Goal: Transaction & Acquisition: Book appointment/travel/reservation

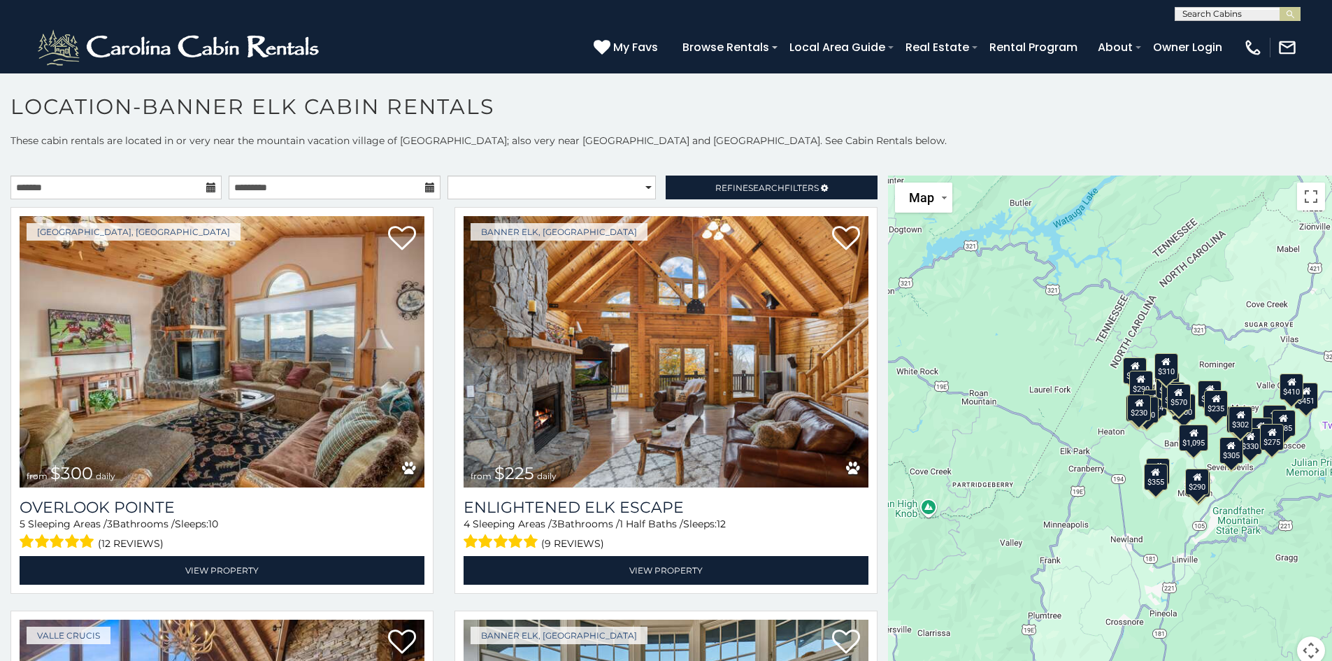
scroll to position [34, 0]
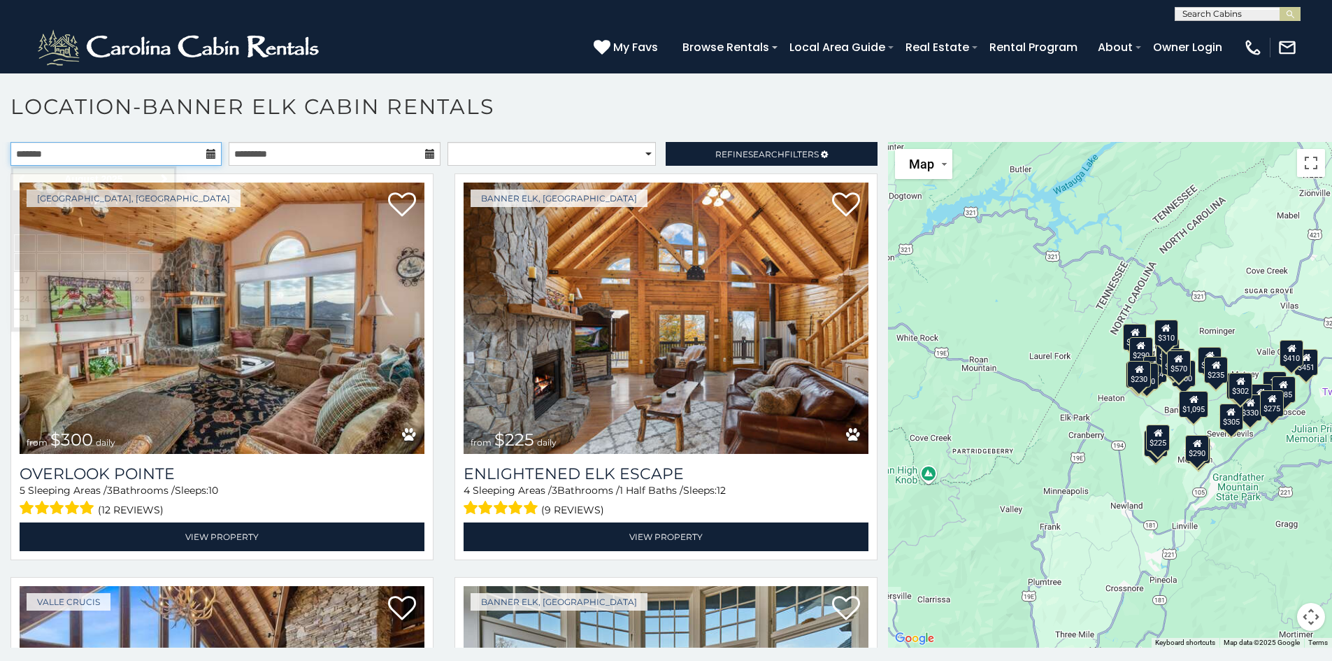
click at [113, 149] on input "text" at bounding box center [115, 154] width 211 height 24
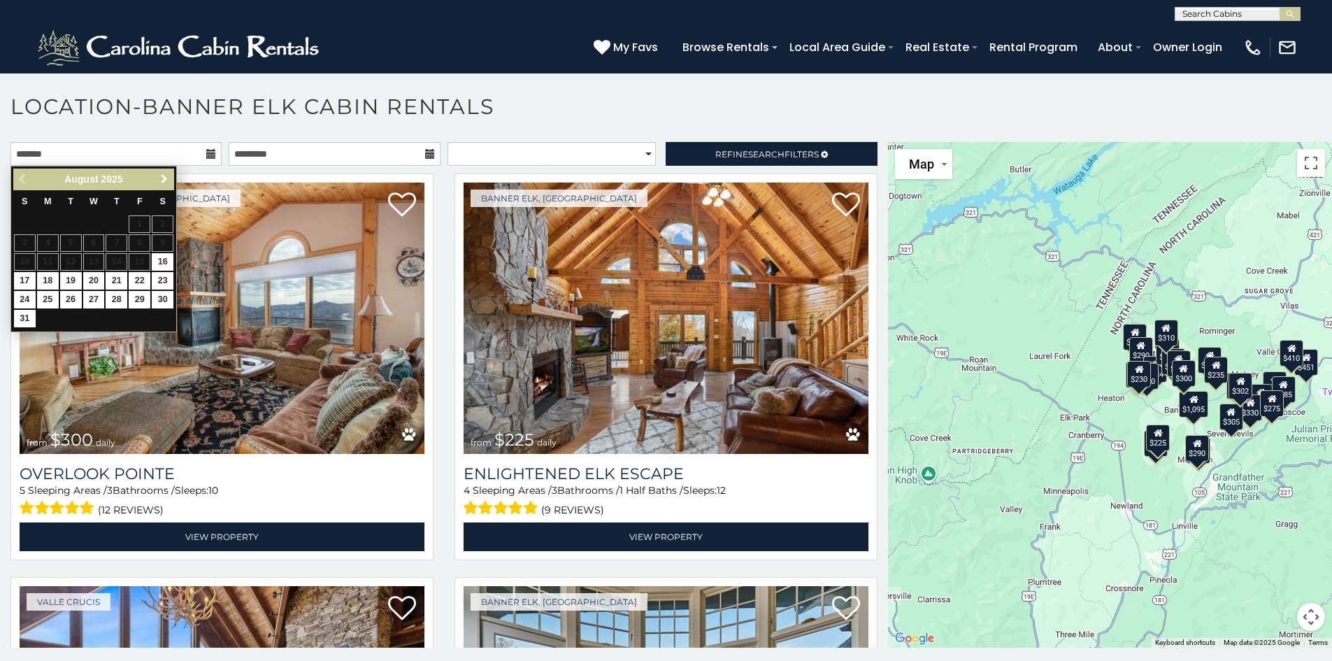
click at [159, 178] on span "Next" at bounding box center [164, 178] width 11 height 11
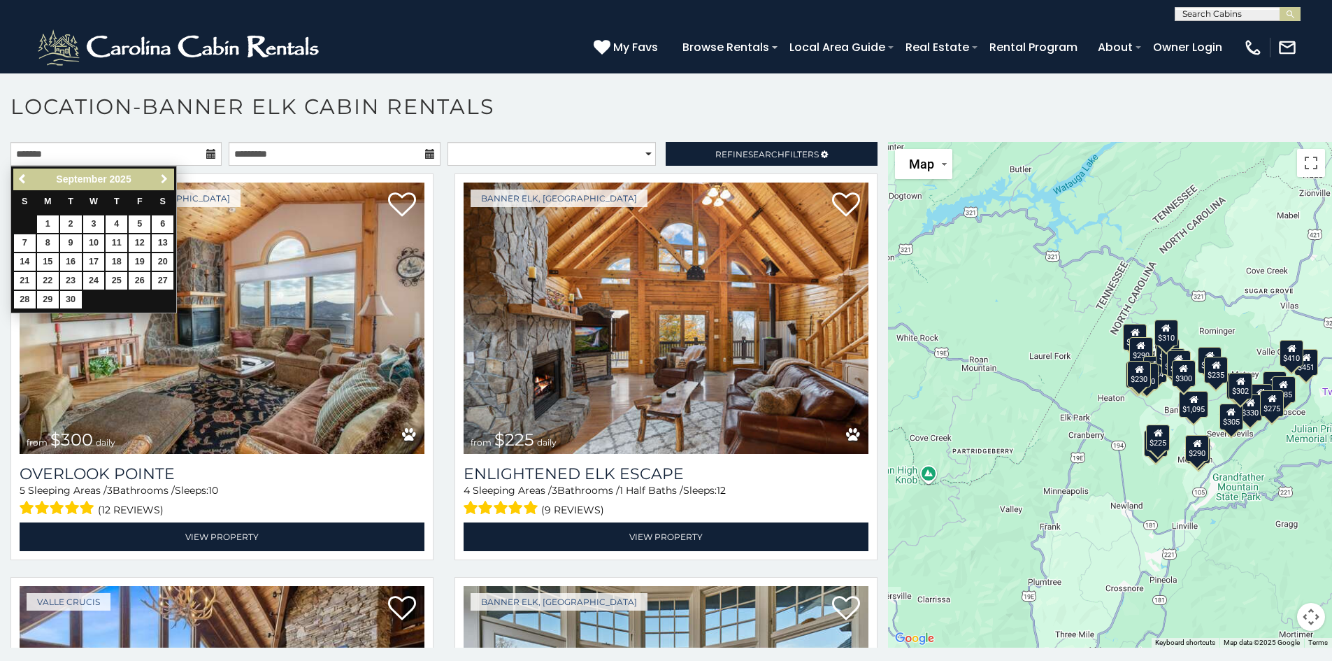
click at [159, 178] on span "Next" at bounding box center [164, 178] width 11 height 11
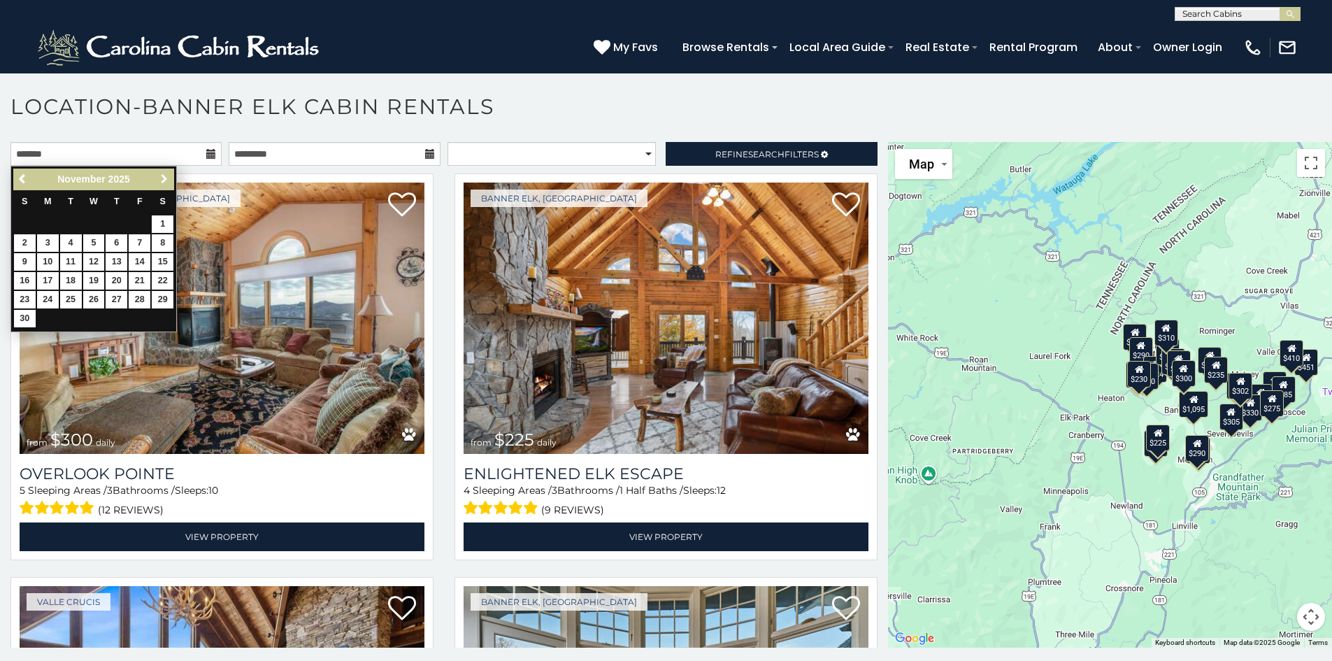
click at [159, 178] on span "Next" at bounding box center [164, 178] width 11 height 11
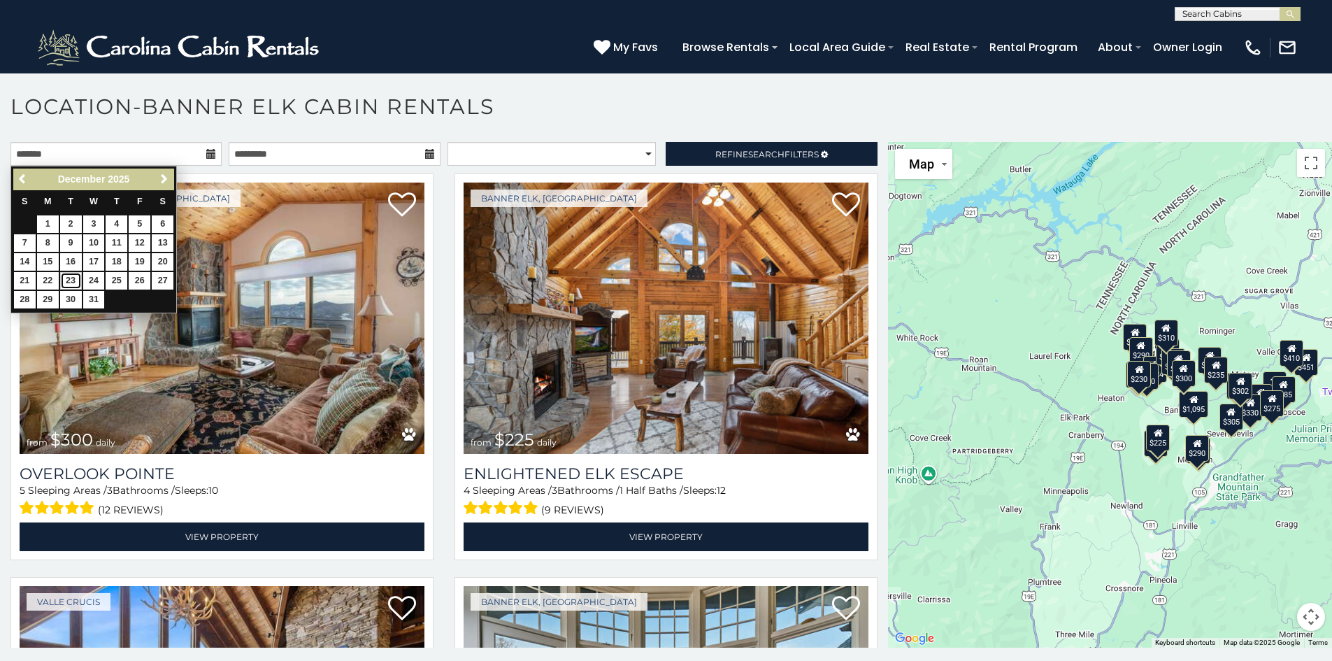
click at [69, 280] on link "23" at bounding box center [71, 280] width 22 height 17
type input "**********"
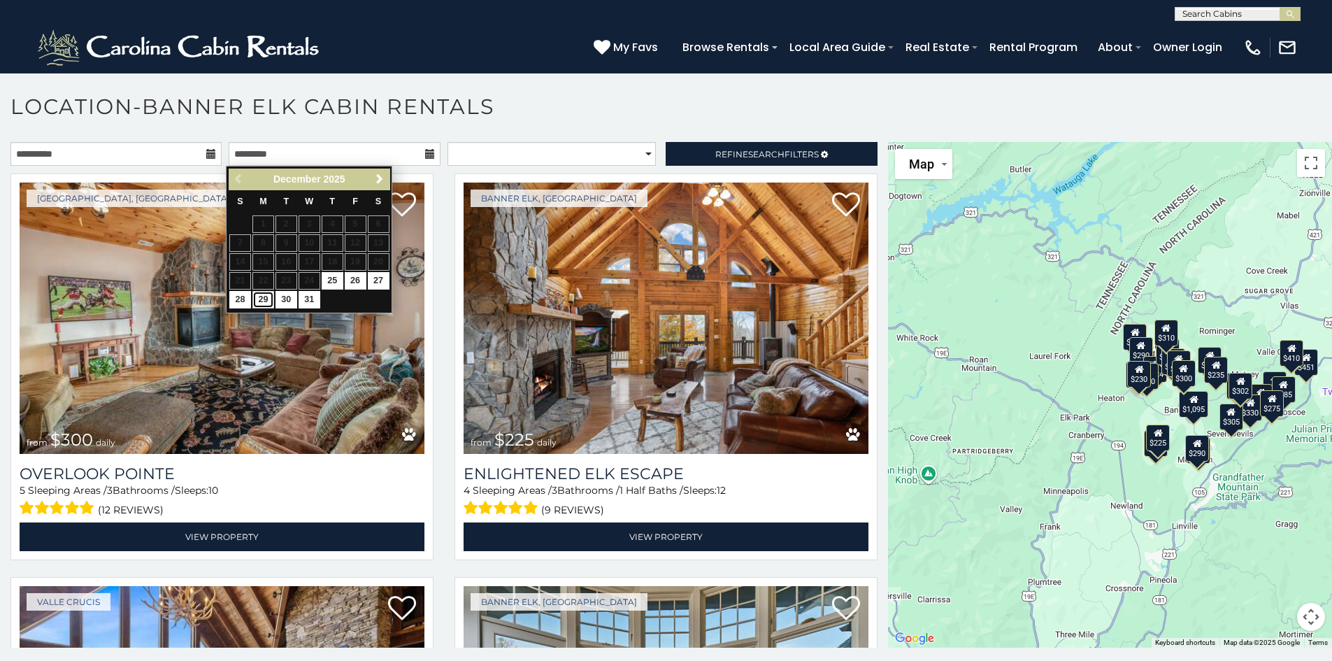
click at [263, 299] on link "29" at bounding box center [263, 299] width 22 height 17
type input "**********"
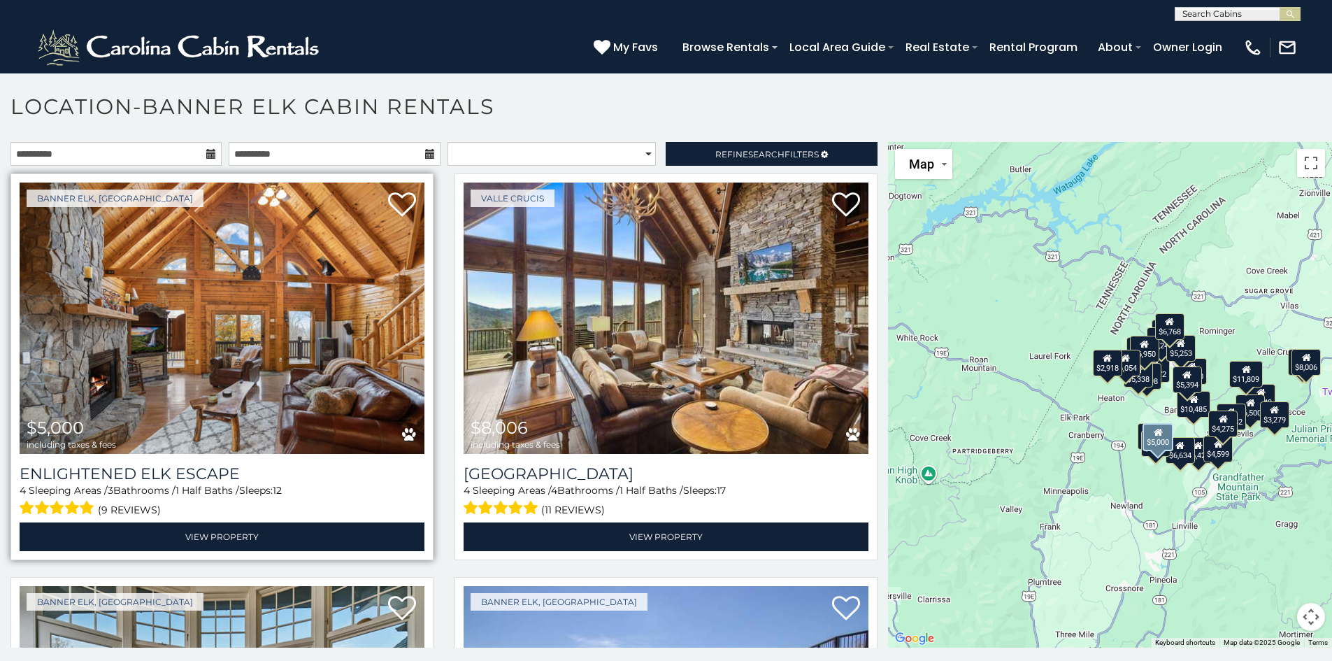
click at [231, 314] on img at bounding box center [222, 317] width 405 height 271
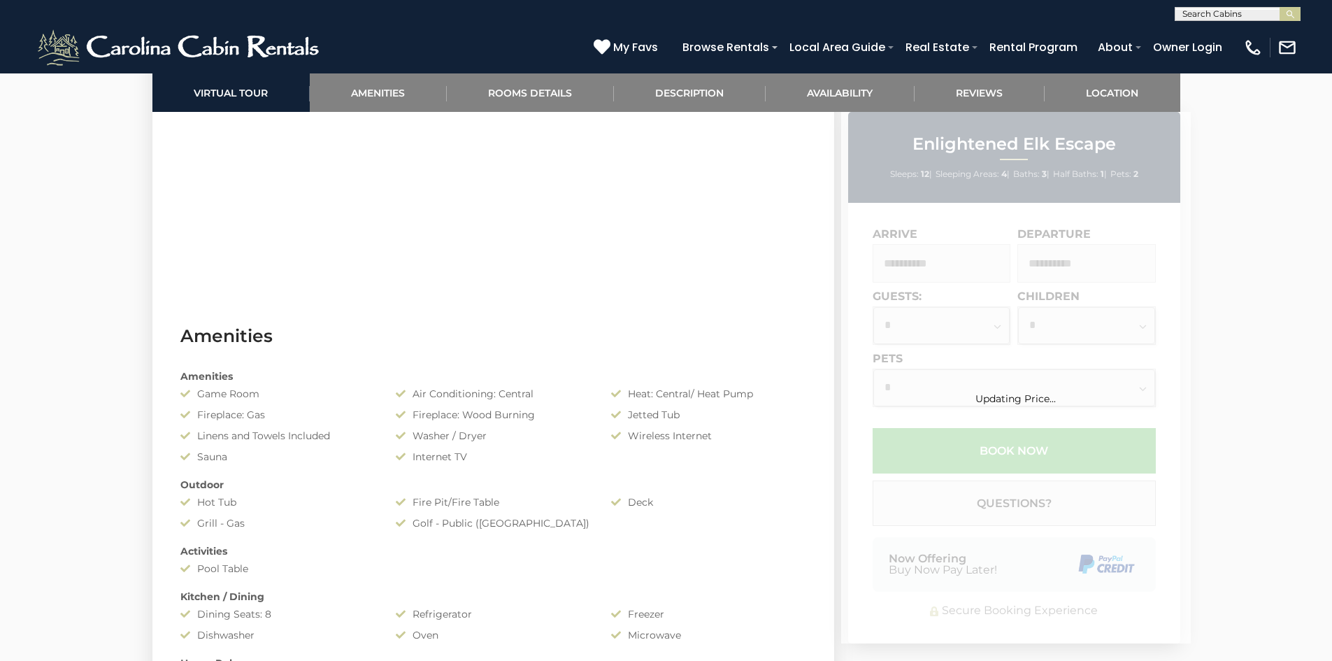
scroll to position [1049, 0]
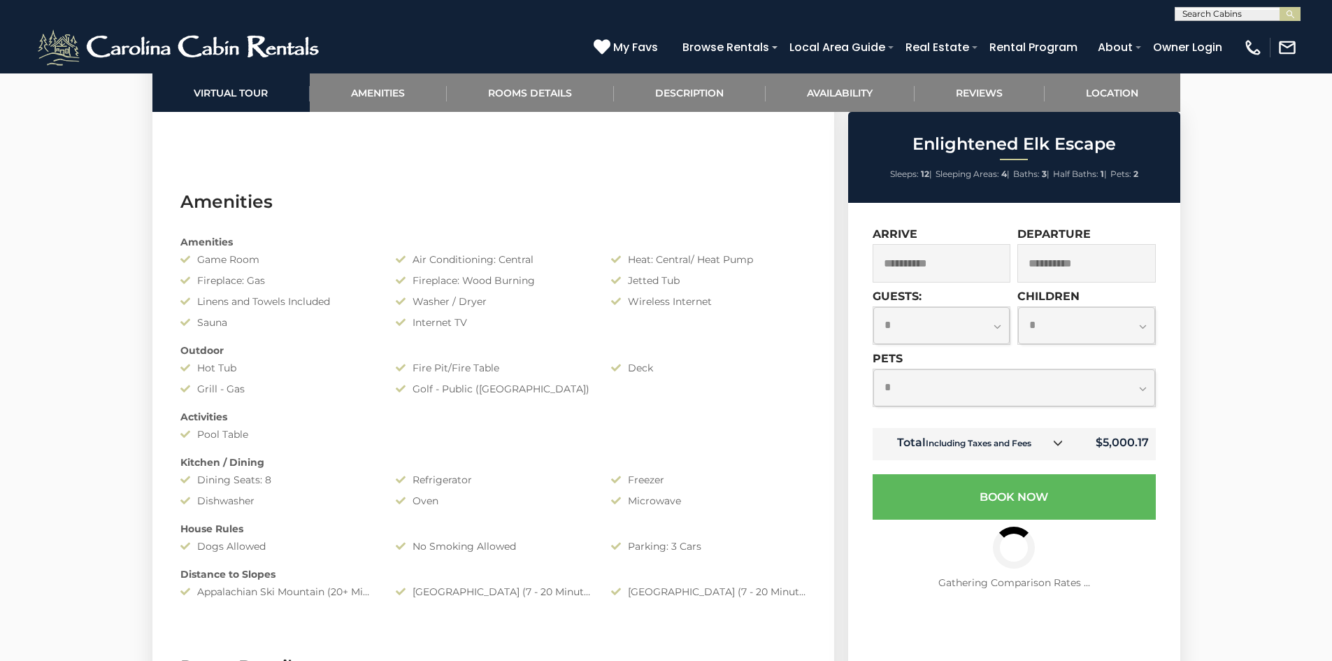
click at [998, 327] on select "**********" at bounding box center [941, 325] width 137 height 37
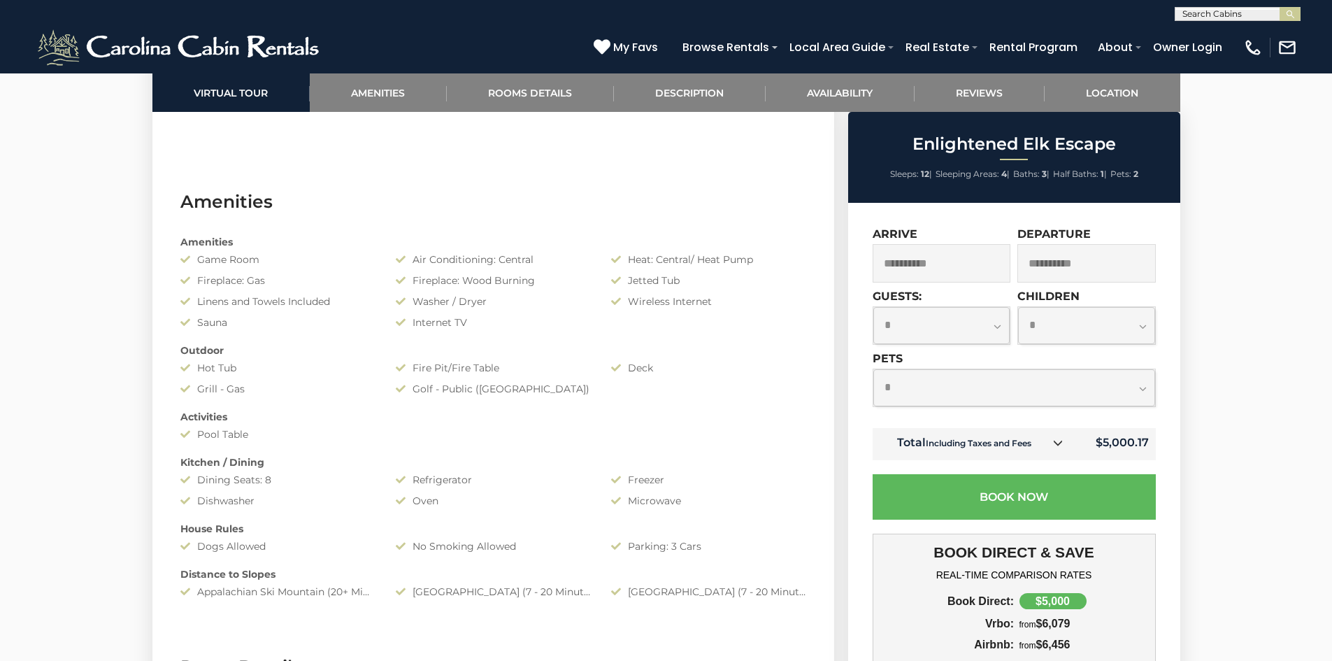
select select "**"
click at [873, 307] on select "**********" at bounding box center [941, 325] width 137 height 37
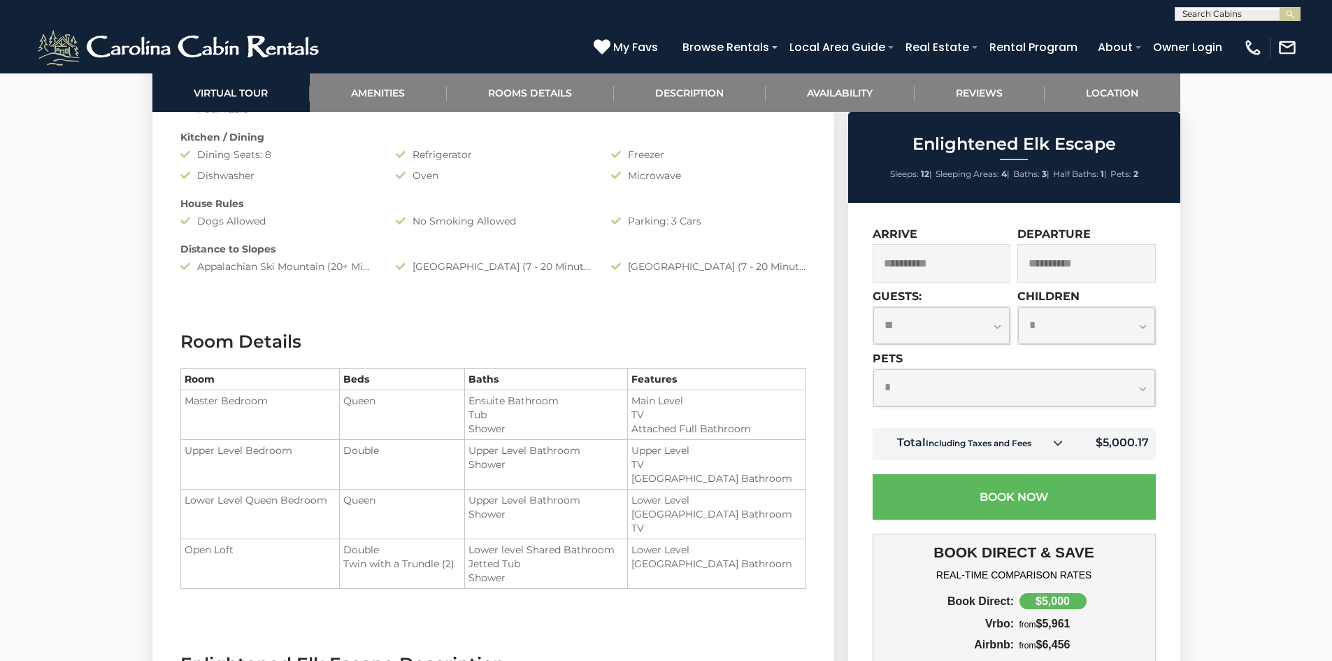
scroll to position [1398, 0]
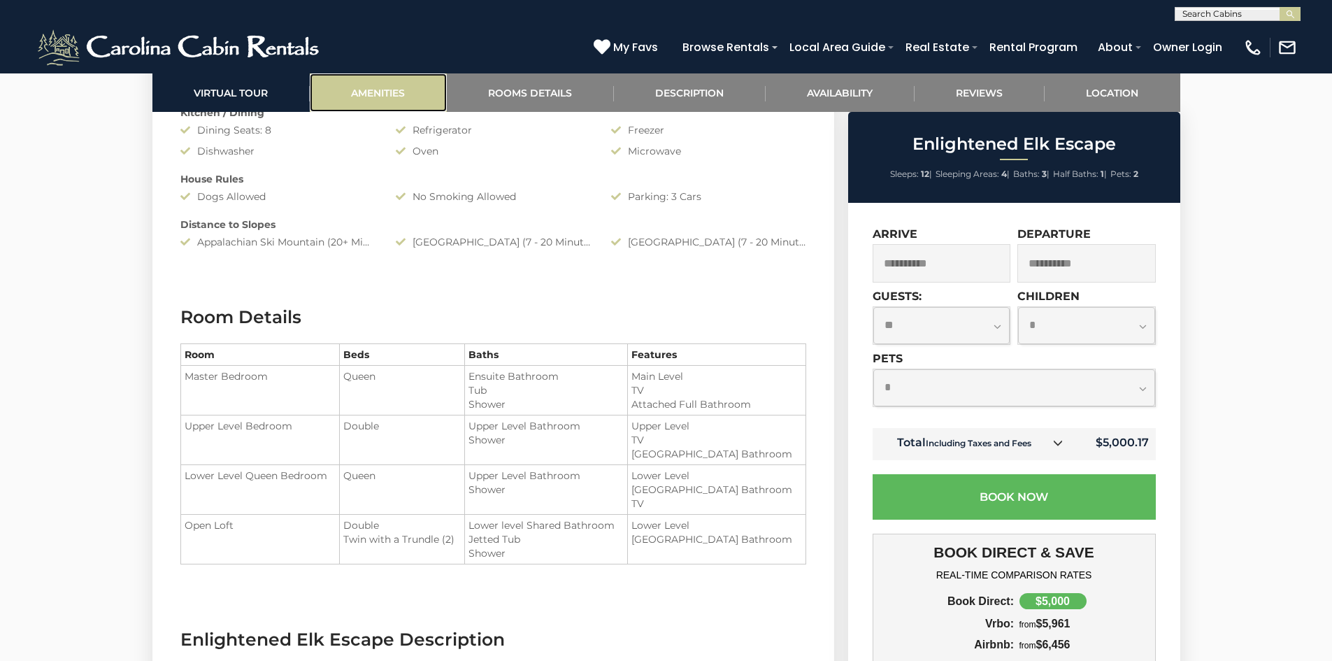
click at [371, 87] on link "Amenities" at bounding box center [378, 92] width 137 height 38
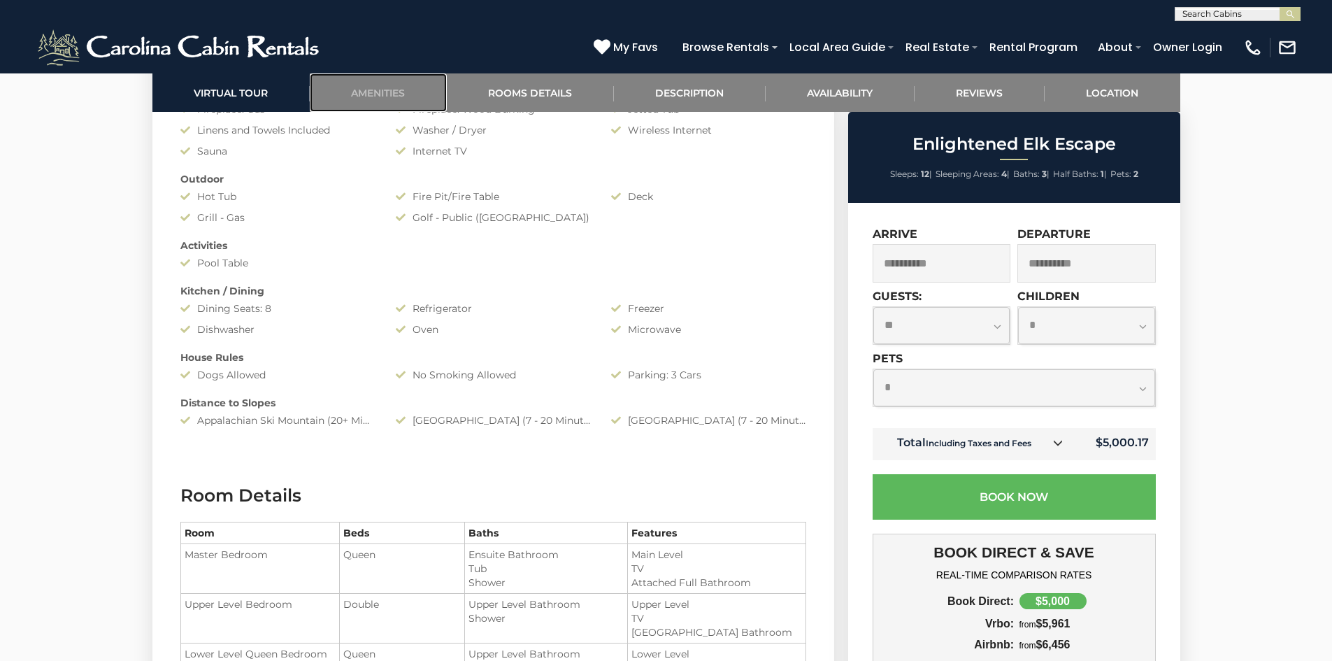
scroll to position [1391, 0]
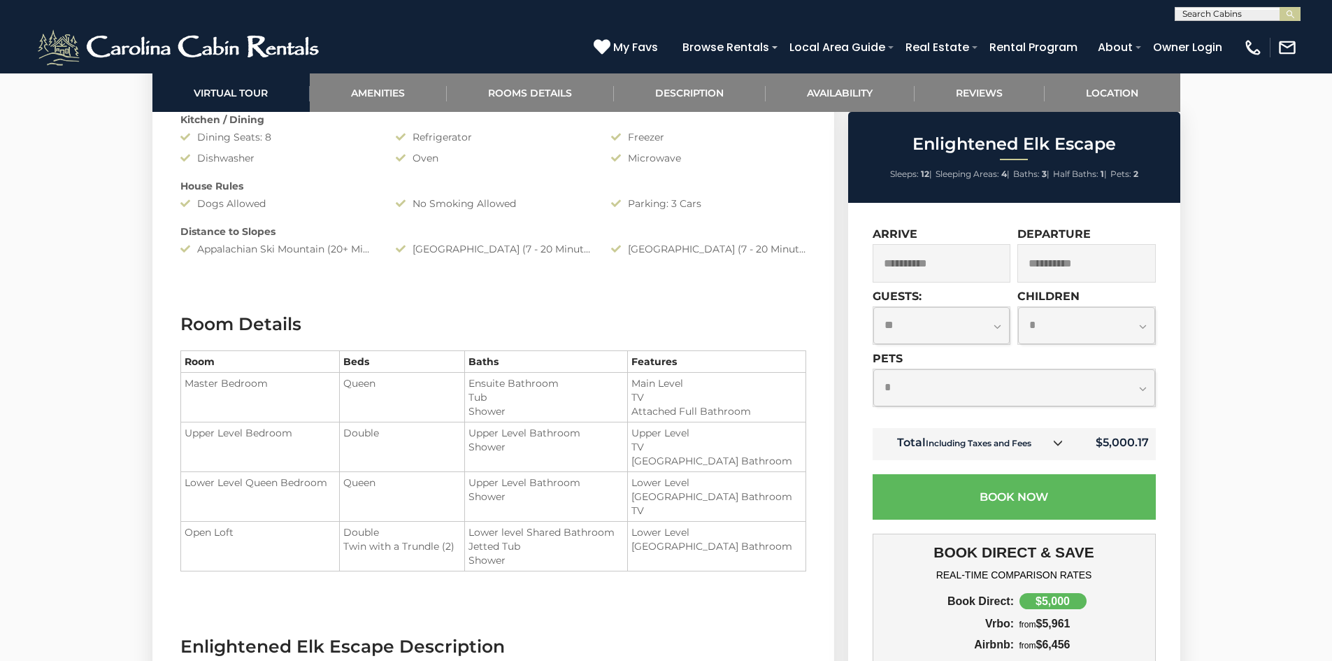
click at [1063, 438] on icon at bounding box center [1058, 443] width 10 height 10
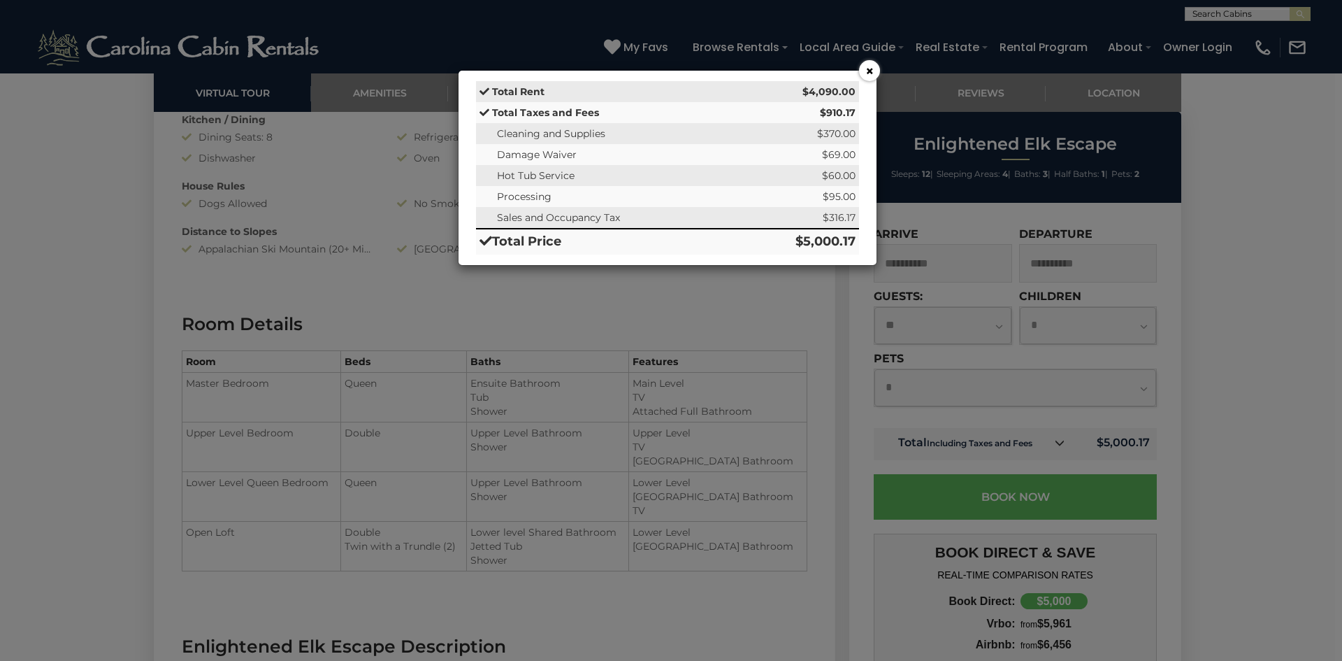
click at [866, 71] on button "×" at bounding box center [869, 70] width 21 height 21
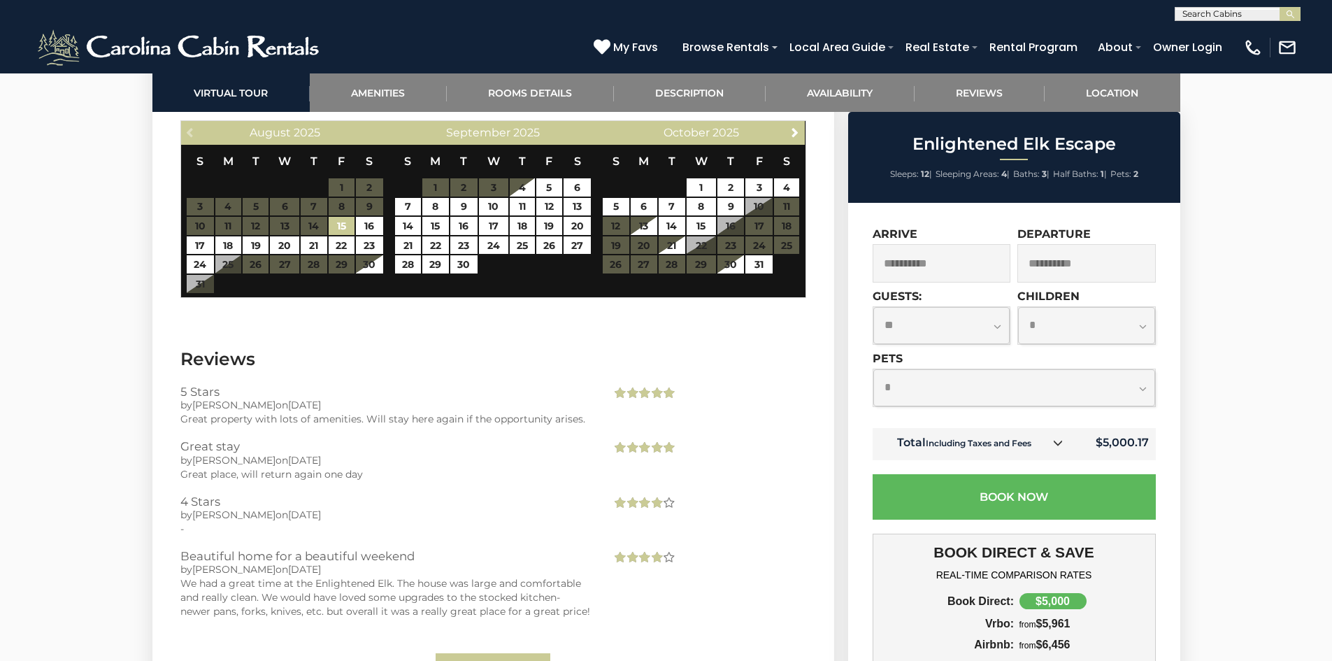
scroll to position [2790, 0]
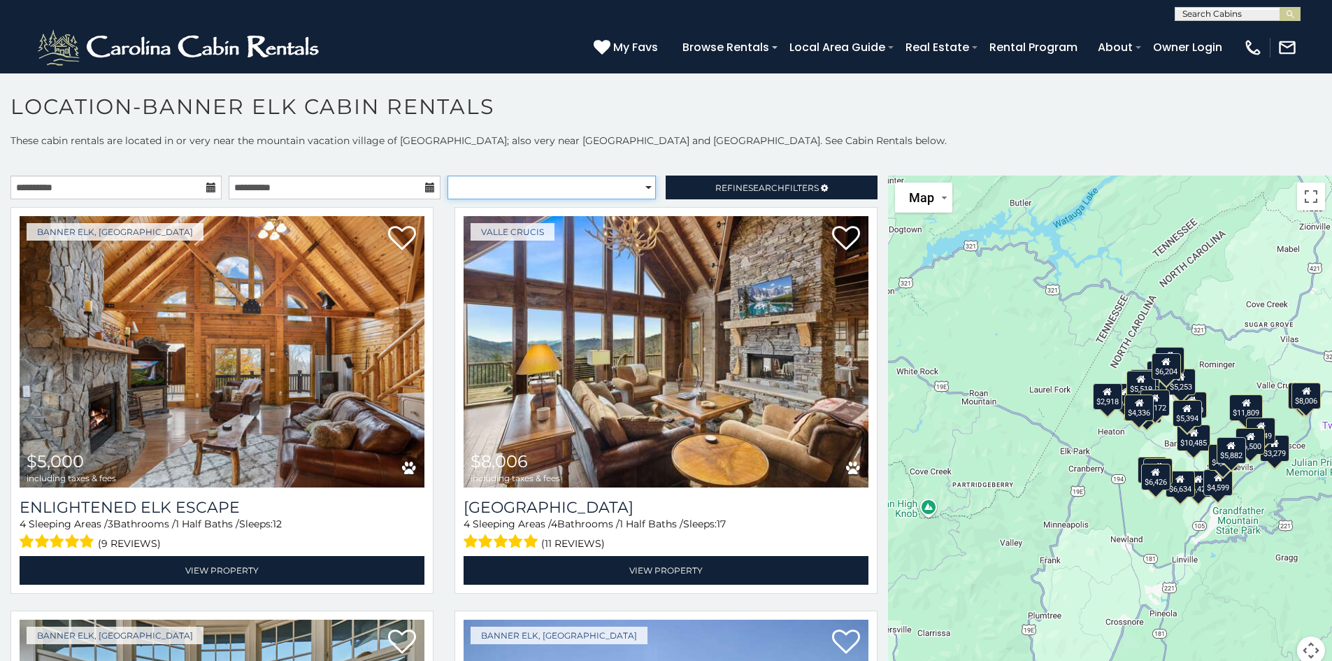
click at [604, 186] on select "**********" at bounding box center [551, 187] width 208 height 24
click at [603, 186] on select "**********" at bounding box center [551, 187] width 208 height 24
click at [789, 190] on span "Refine Search Filters" at bounding box center [766, 187] width 103 height 10
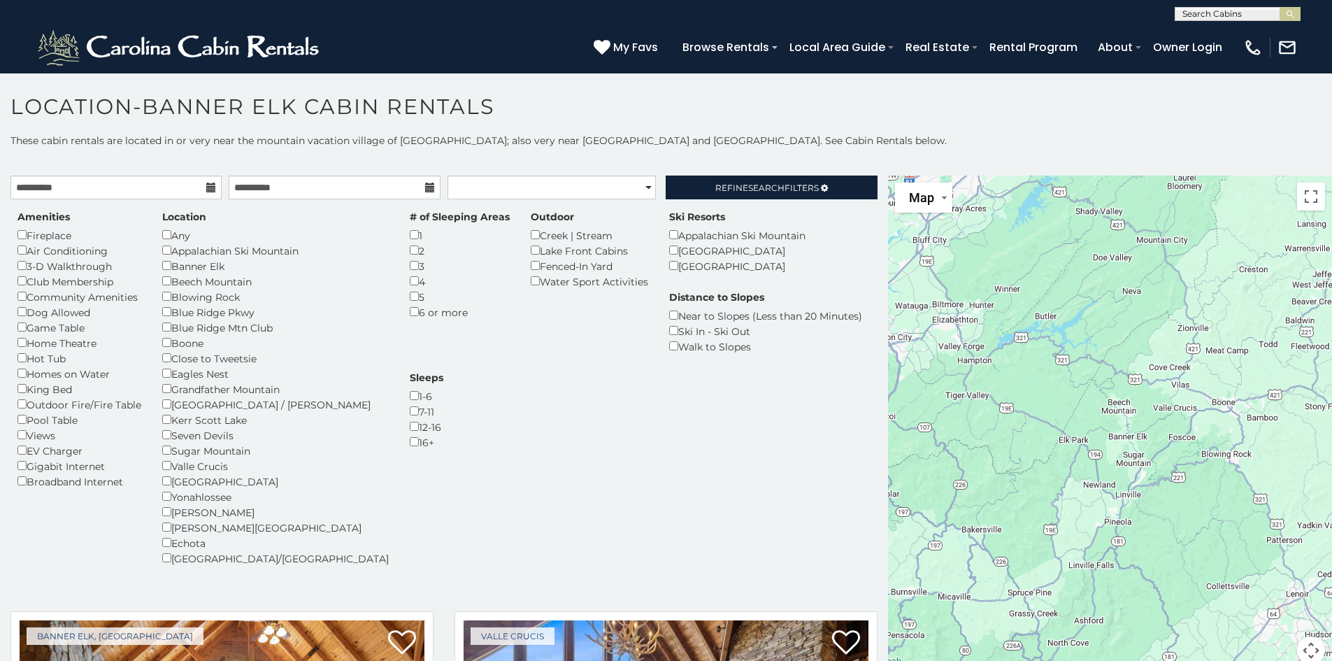
click at [166, 255] on div "Appalachian Ski Mountain" at bounding box center [275, 250] width 227 height 15
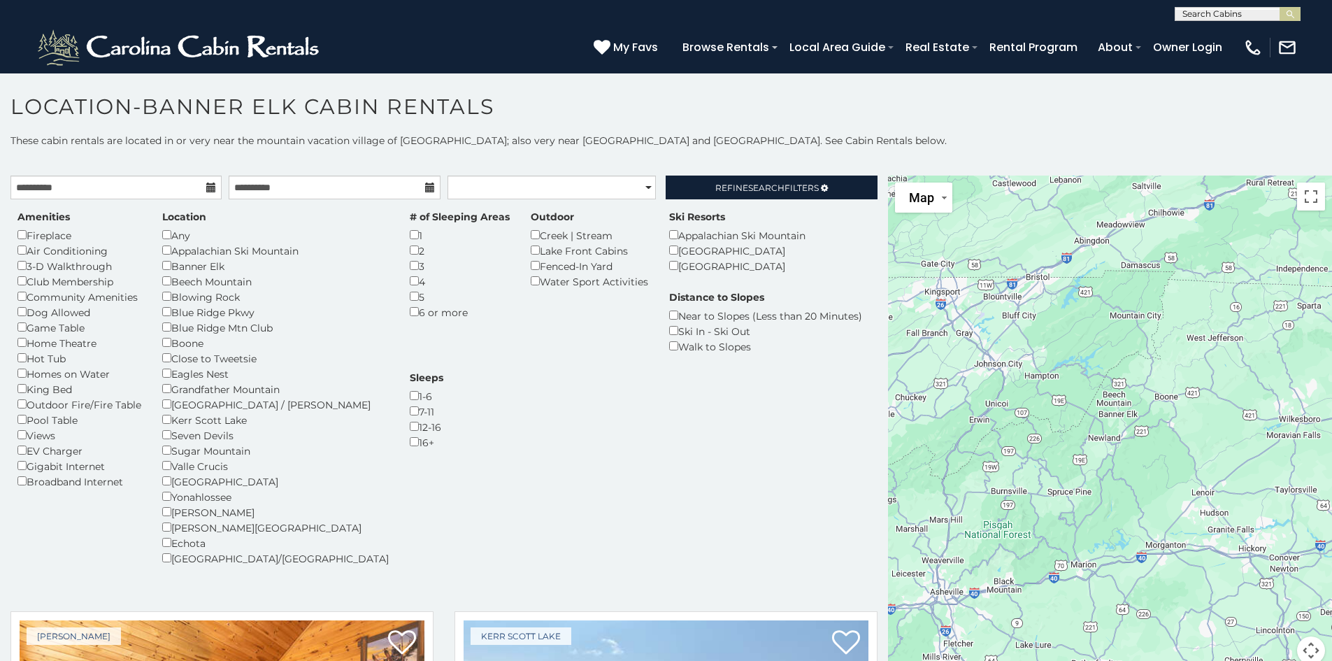
click at [669, 255] on div "[GEOGRAPHIC_DATA]" at bounding box center [737, 250] width 136 height 15
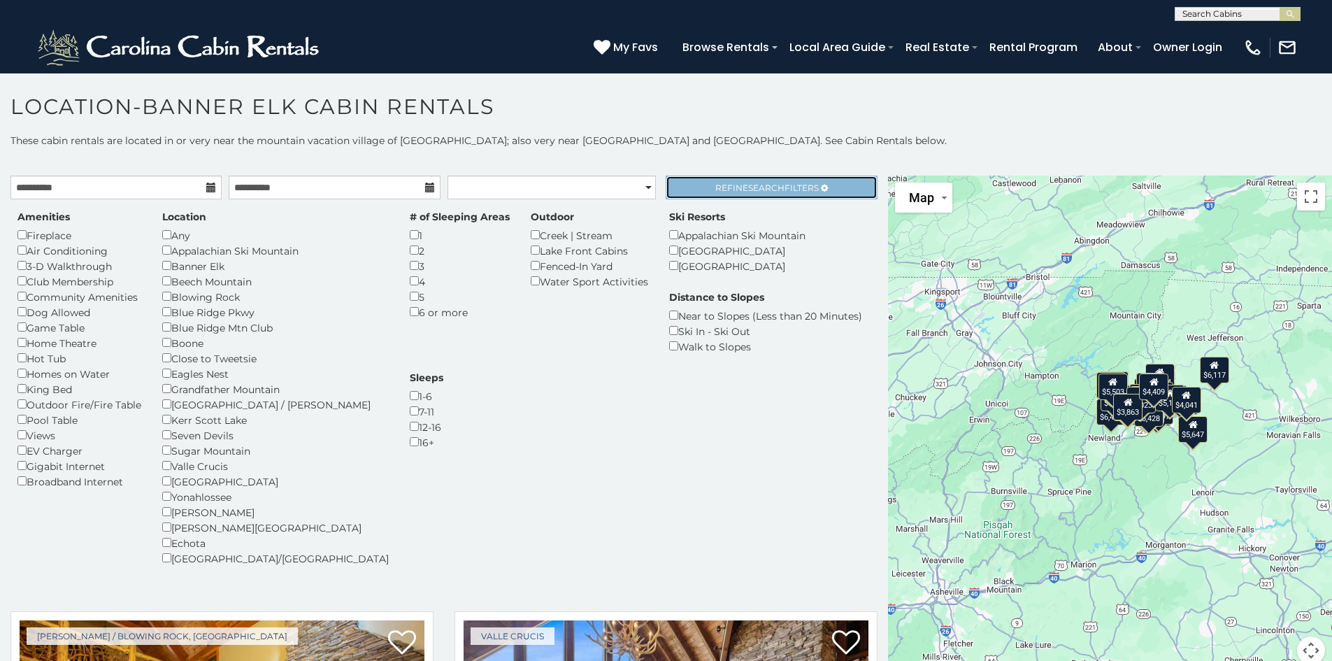
click at [772, 182] on span "Search" at bounding box center [766, 187] width 36 height 10
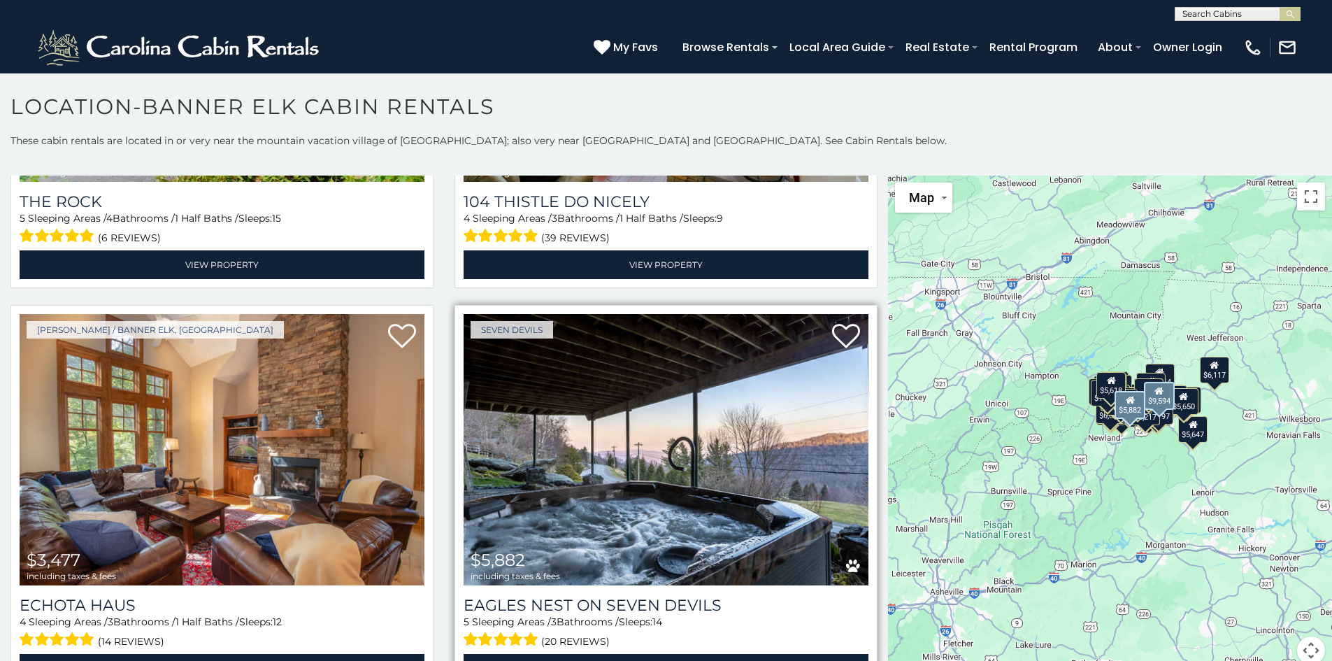
scroll to position [1538, 0]
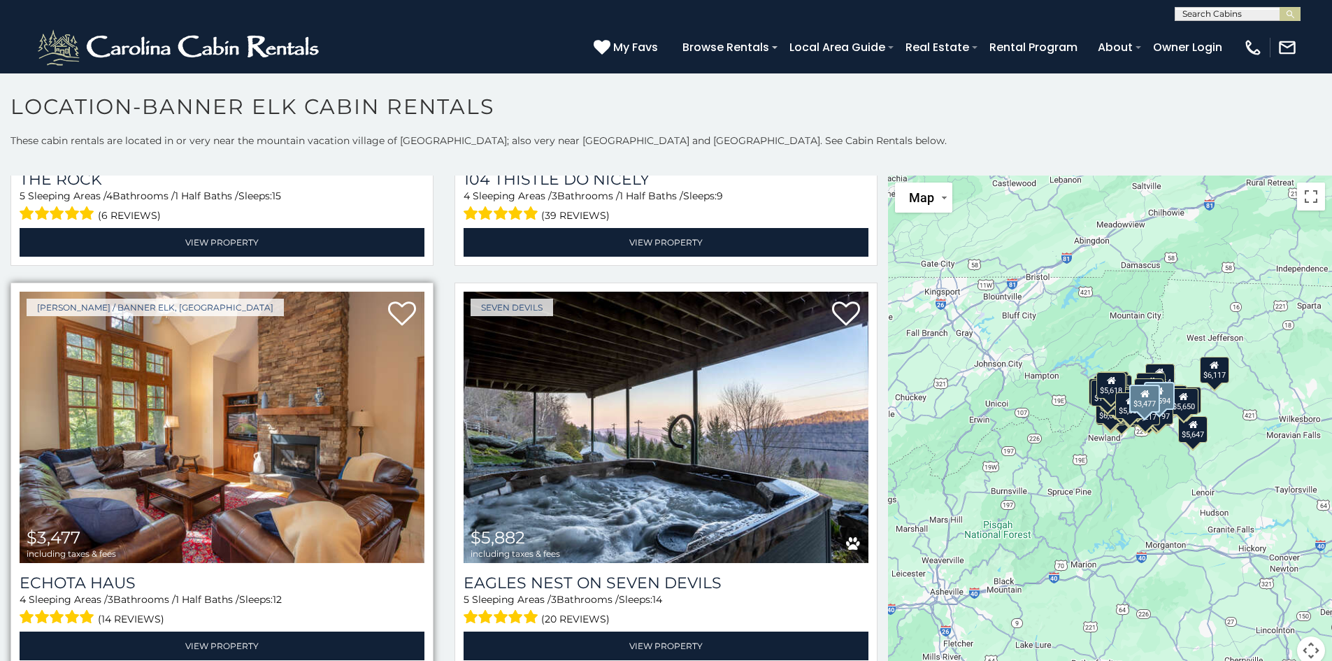
click at [236, 320] on img at bounding box center [222, 427] width 405 height 271
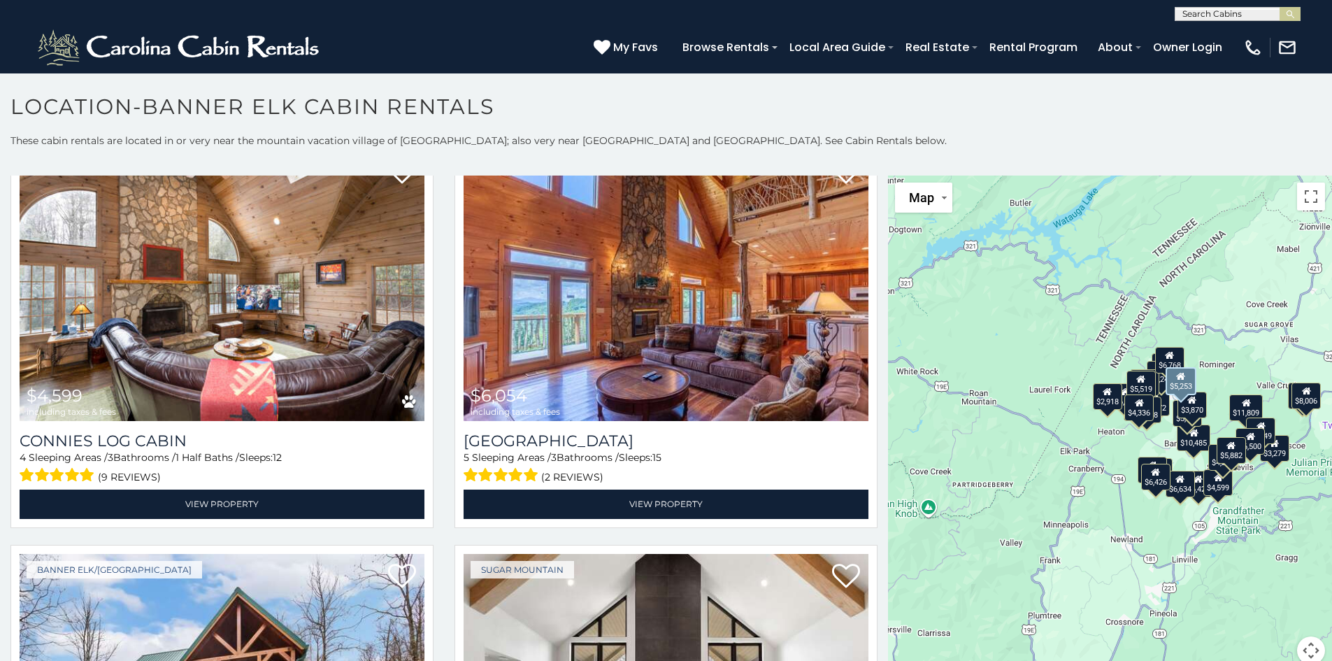
scroll to position [4125, 0]
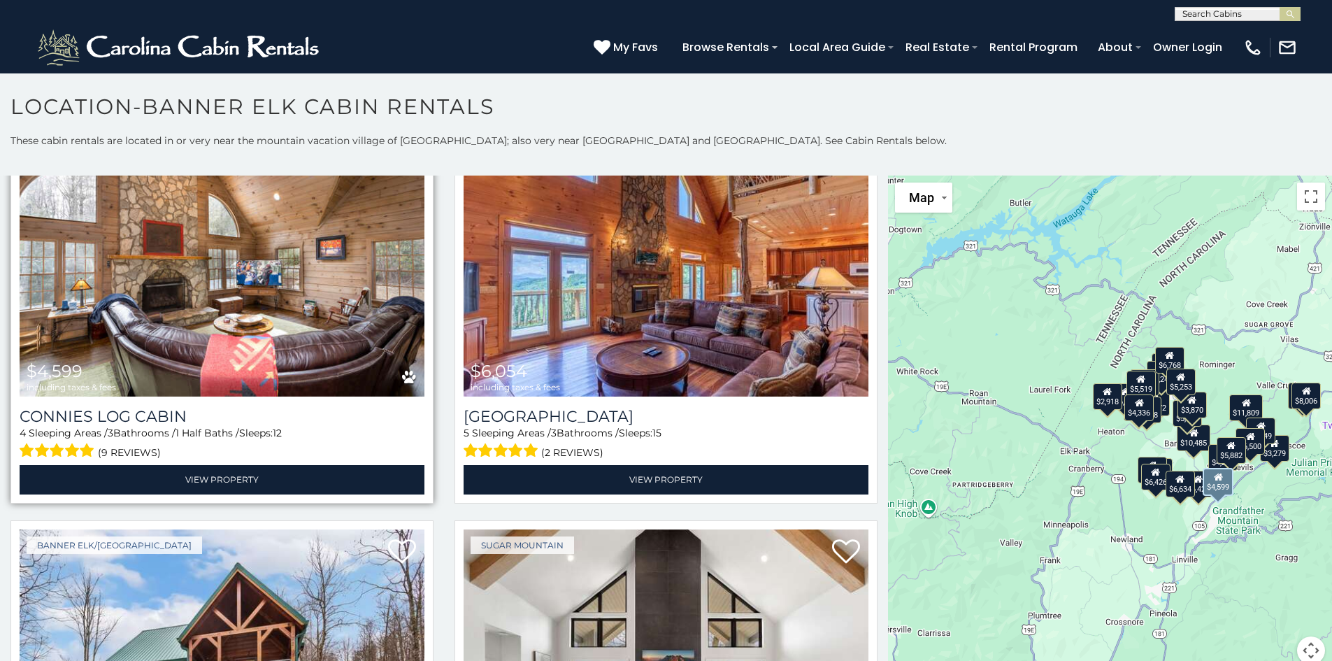
click at [256, 239] on img at bounding box center [222, 260] width 405 height 271
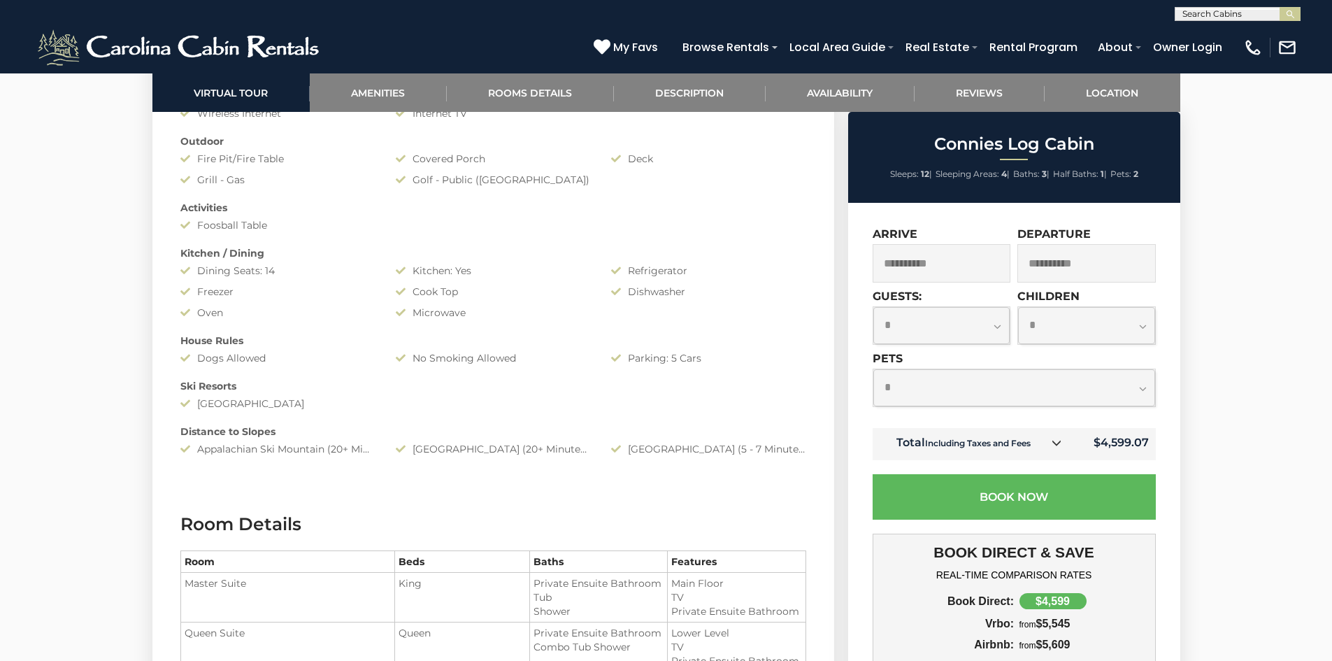
scroll to position [1258, 0]
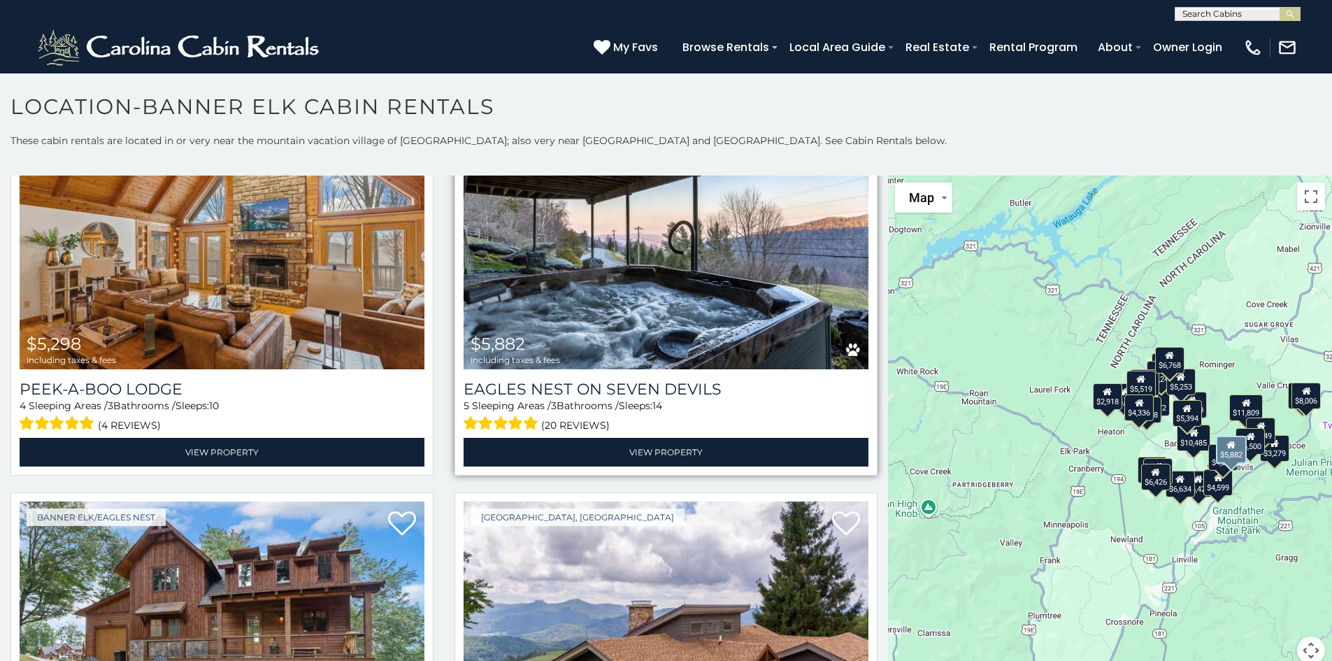
scroll to position [2517, 0]
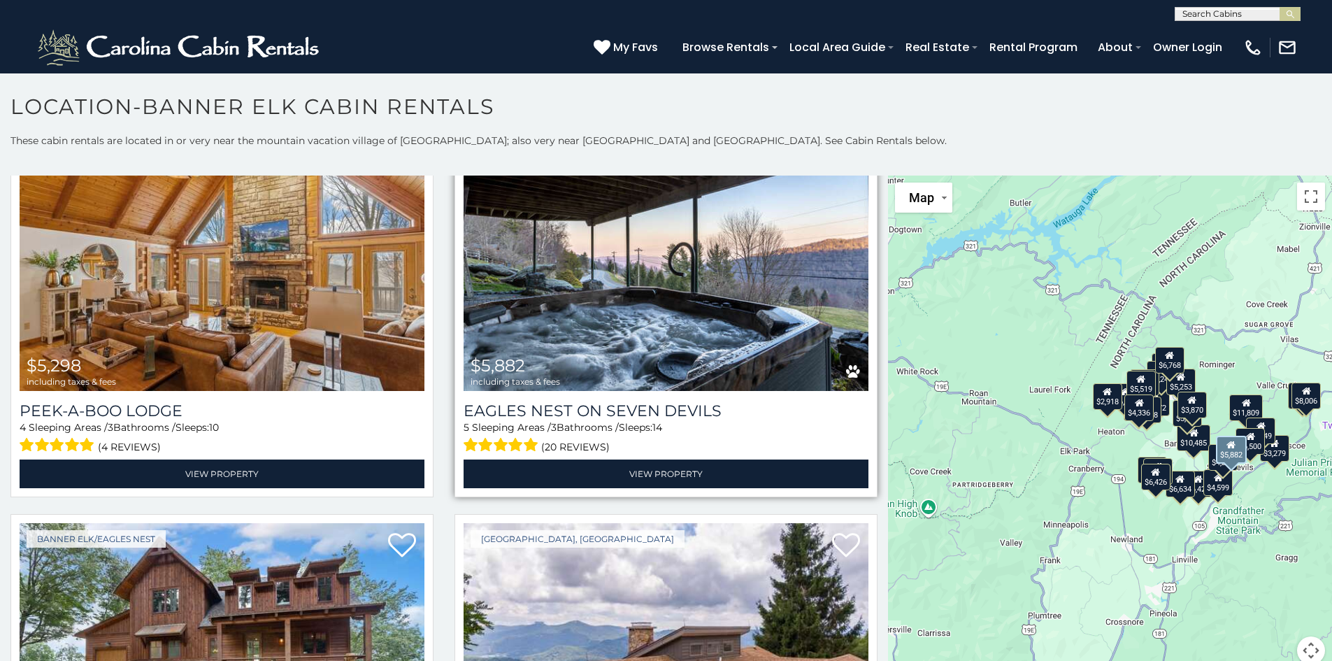
click at [723, 278] on img at bounding box center [666, 255] width 405 height 271
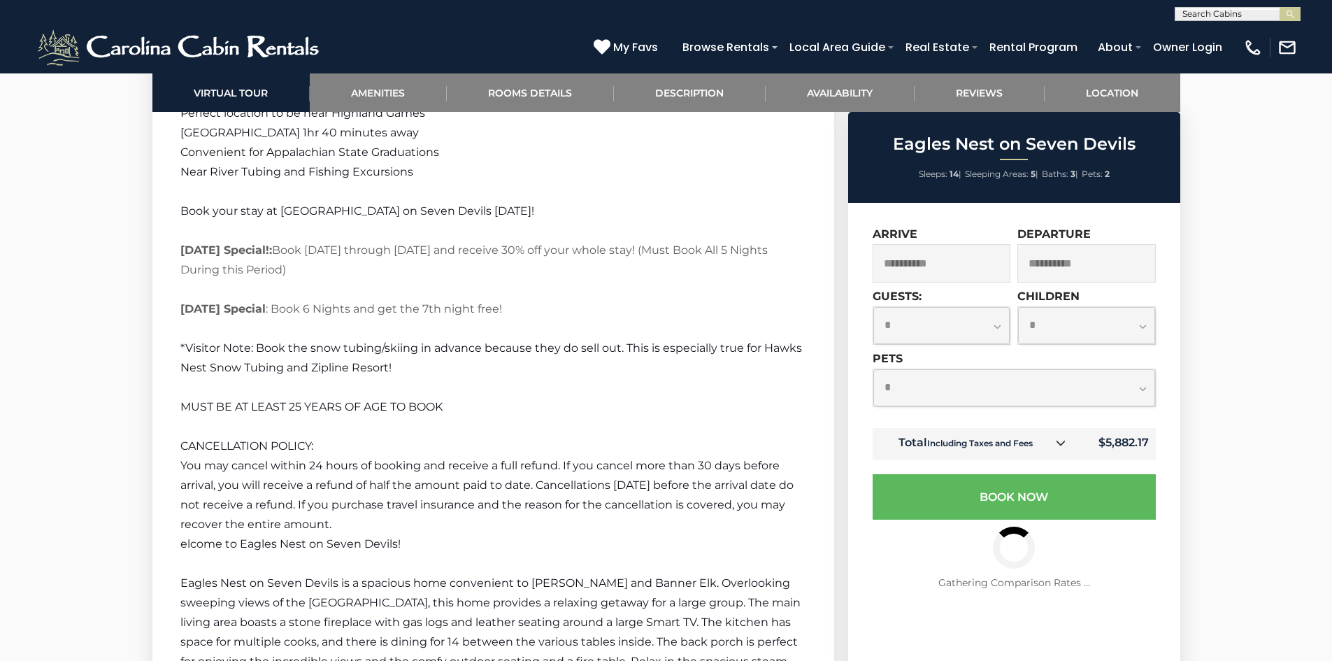
scroll to position [3006, 0]
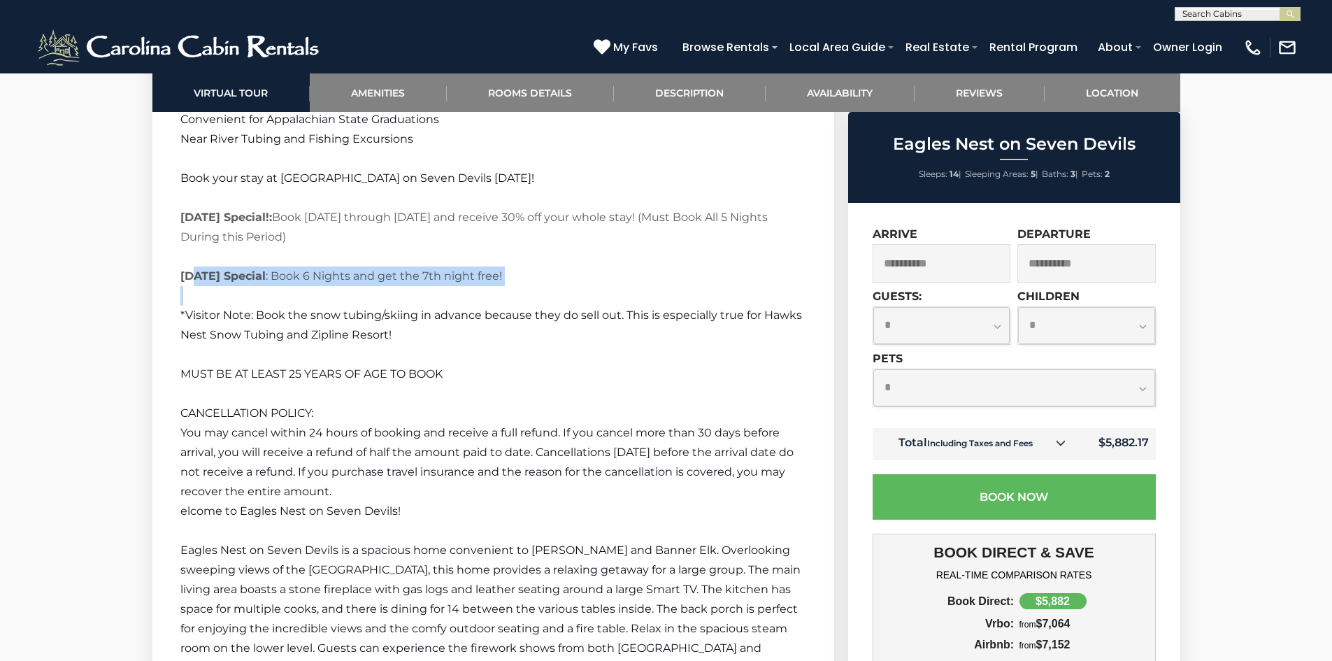
drag, startPoint x: 192, startPoint y: 273, endPoint x: 627, endPoint y: 287, distance: 435.1
click at [627, 287] on div "Welcome to Eagles Nest on Seven Devils! Eagles Nest on Seven Devils is a spacio…" at bounding box center [493, 397] width 626 height 2454
click at [510, 431] on span "You may cancel within 24 hours of booking and receive a full refund. If you can…" at bounding box center [486, 462] width 613 height 72
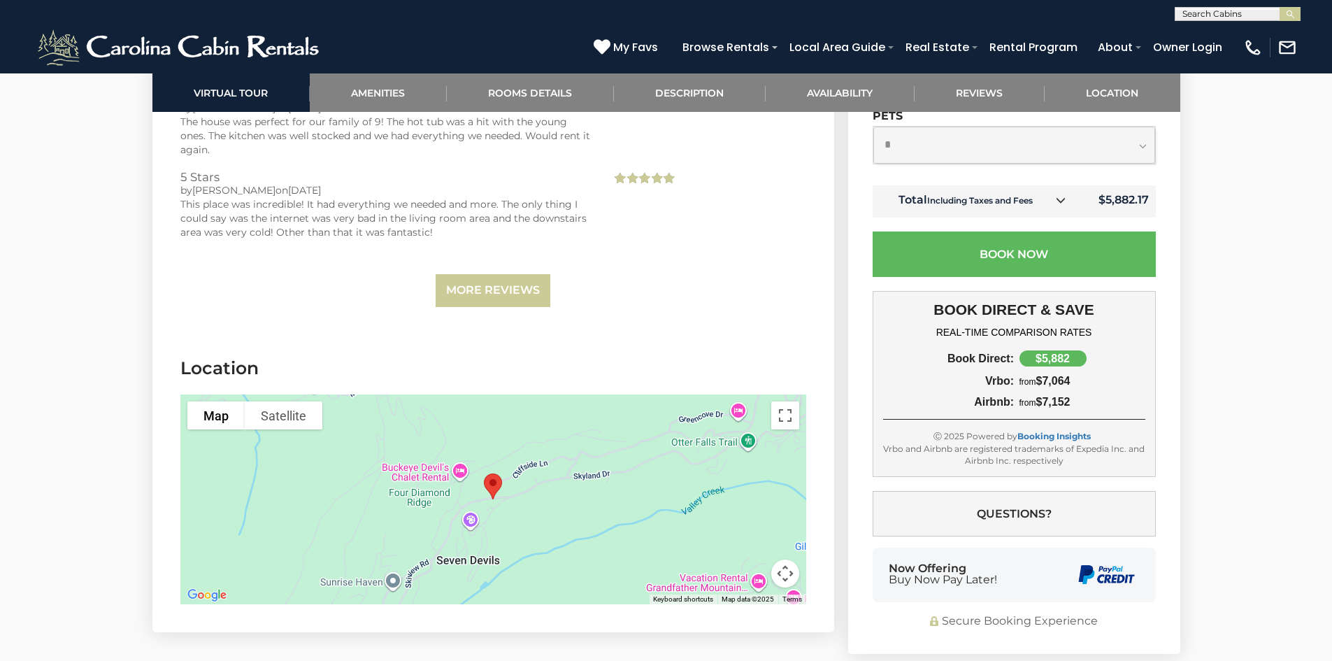
scroll to position [5104, 0]
